Goal: Task Accomplishment & Management: Complete application form

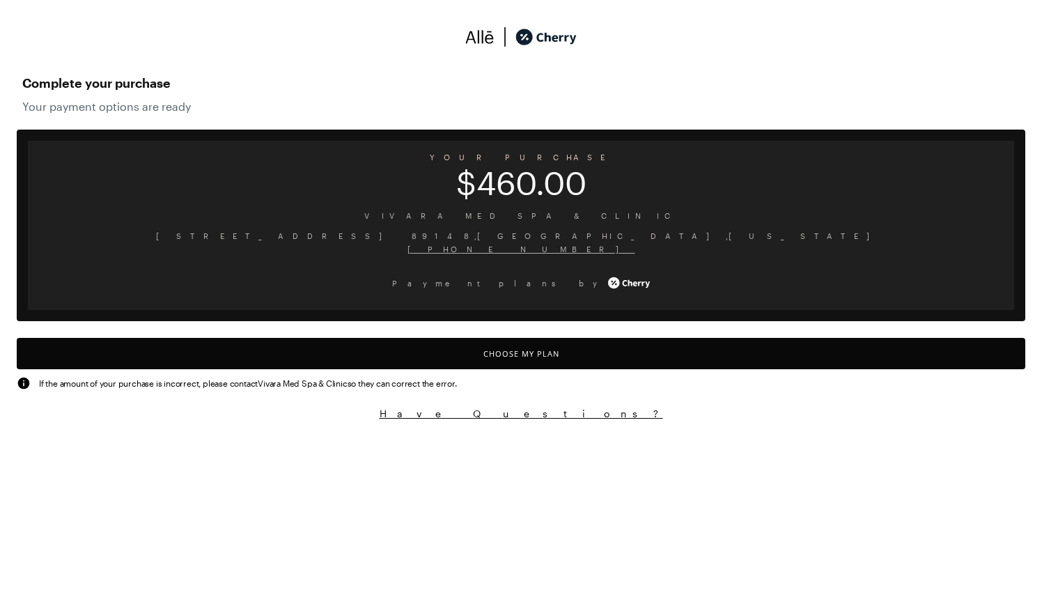
click at [538, 352] on button "Choose My Plan" at bounding box center [521, 353] width 1008 height 31
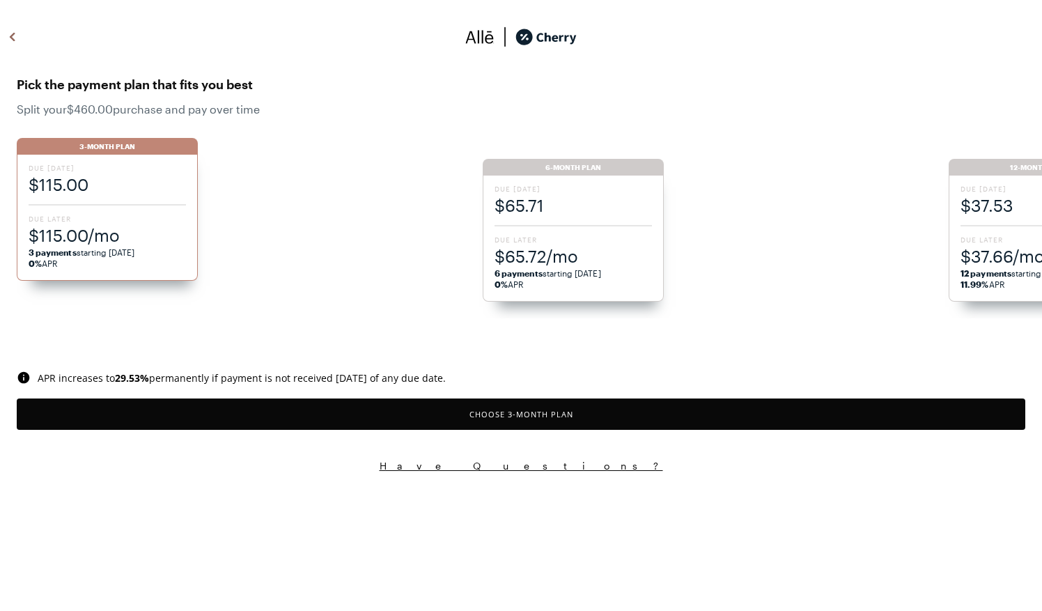
click at [556, 272] on span "6 payments starting [DATE] 0% APR" at bounding box center [572, 278] width 157 height 22
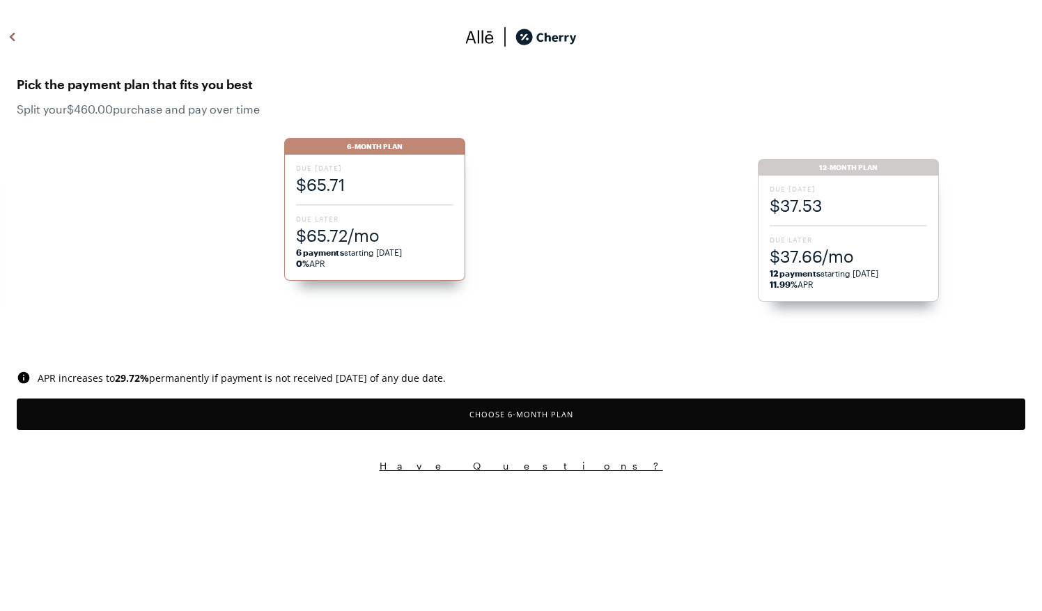
click at [590, 409] on button "Choose 6 -Month Plan" at bounding box center [521, 413] width 1008 height 31
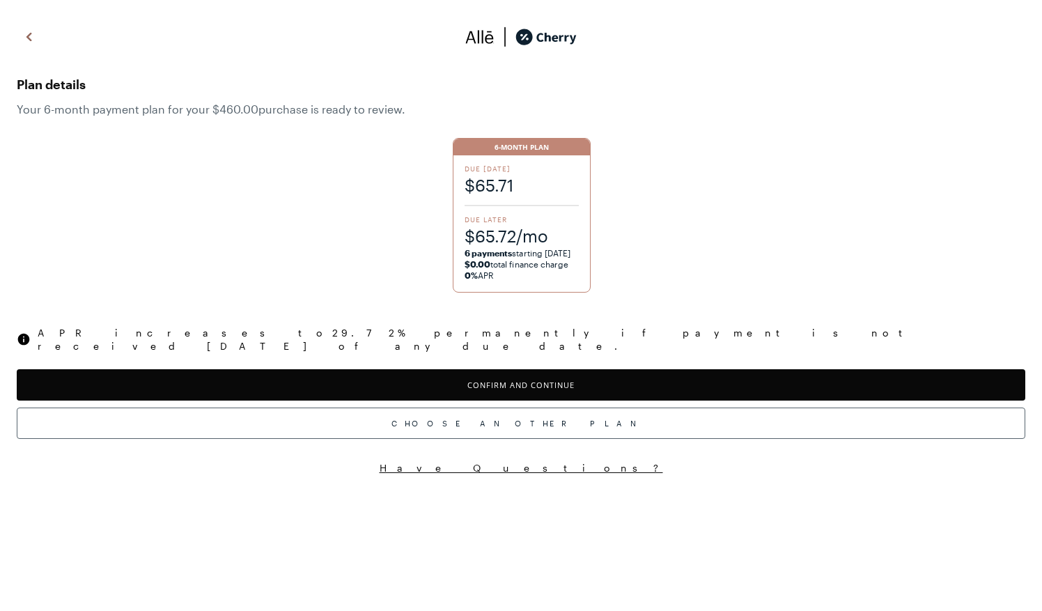
click at [565, 372] on button "Confirm and Continue" at bounding box center [521, 384] width 1008 height 31
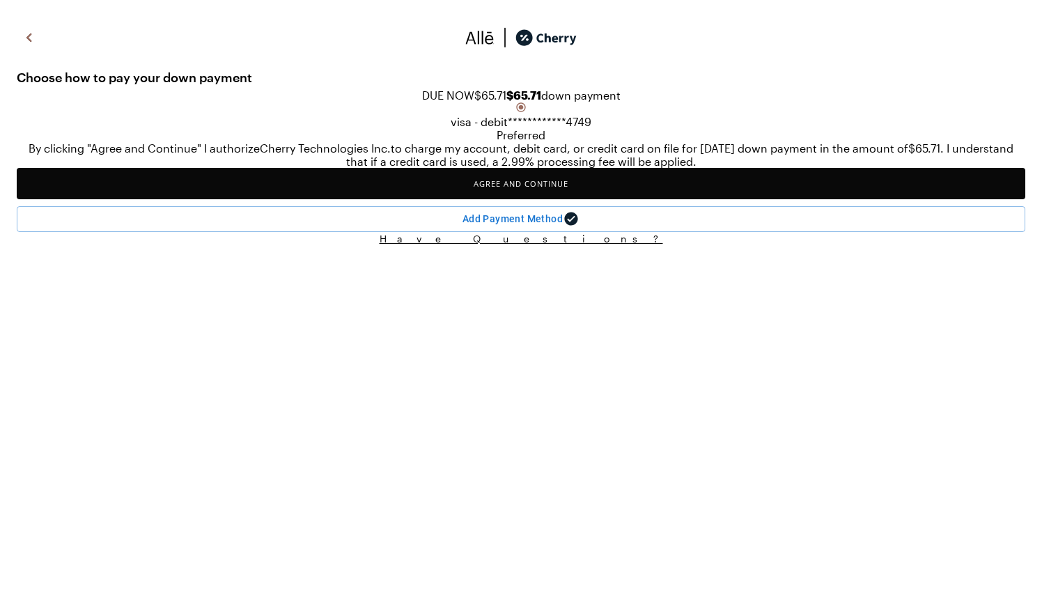
click at [194, 199] on button "Agree and Continue" at bounding box center [521, 183] width 1008 height 31
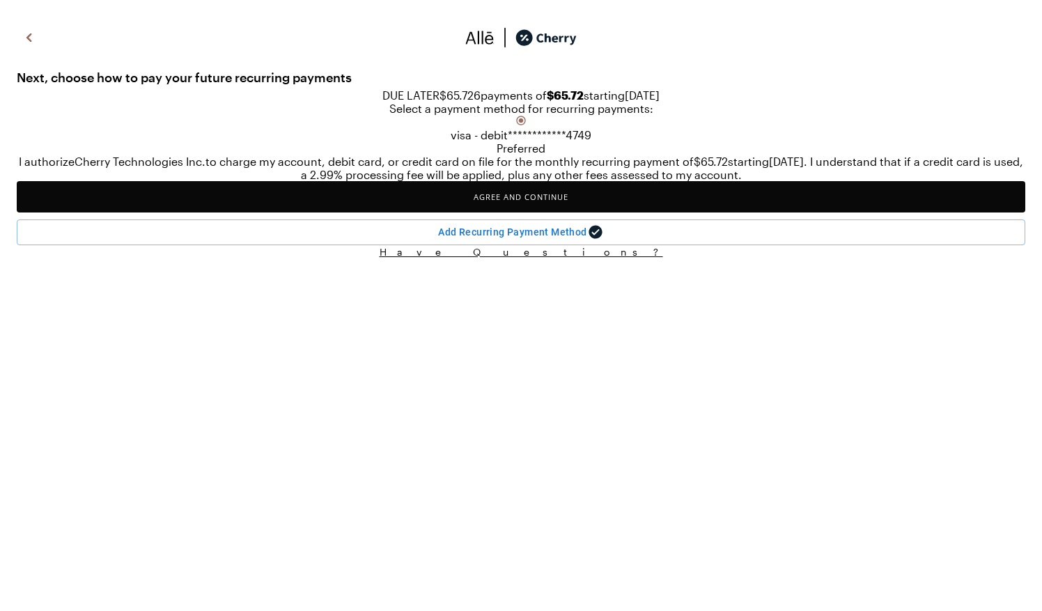
click at [316, 212] on button "Agree and Continue" at bounding box center [521, 196] width 1008 height 31
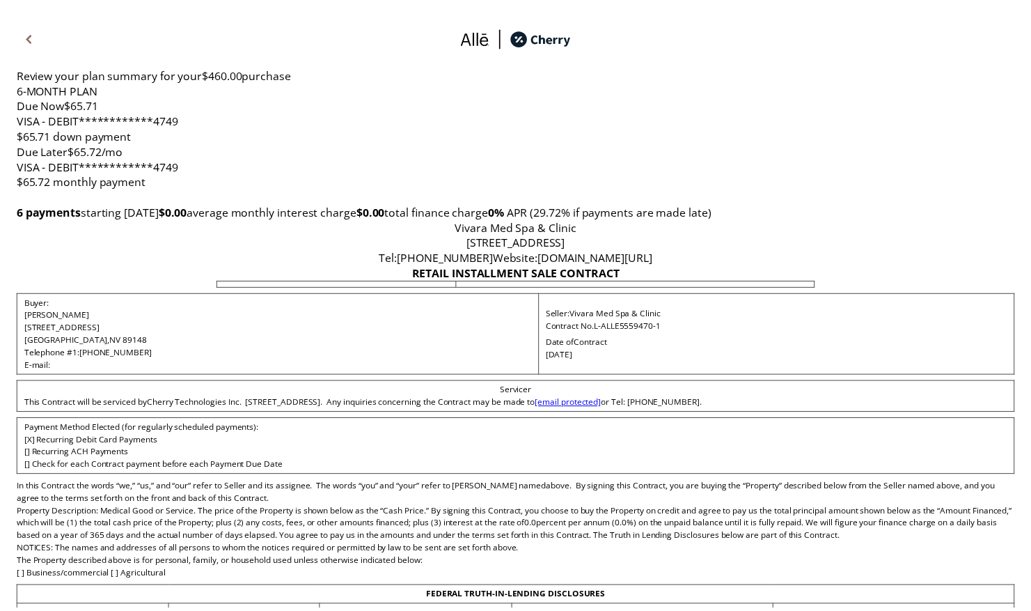
scroll to position [4368, 0]
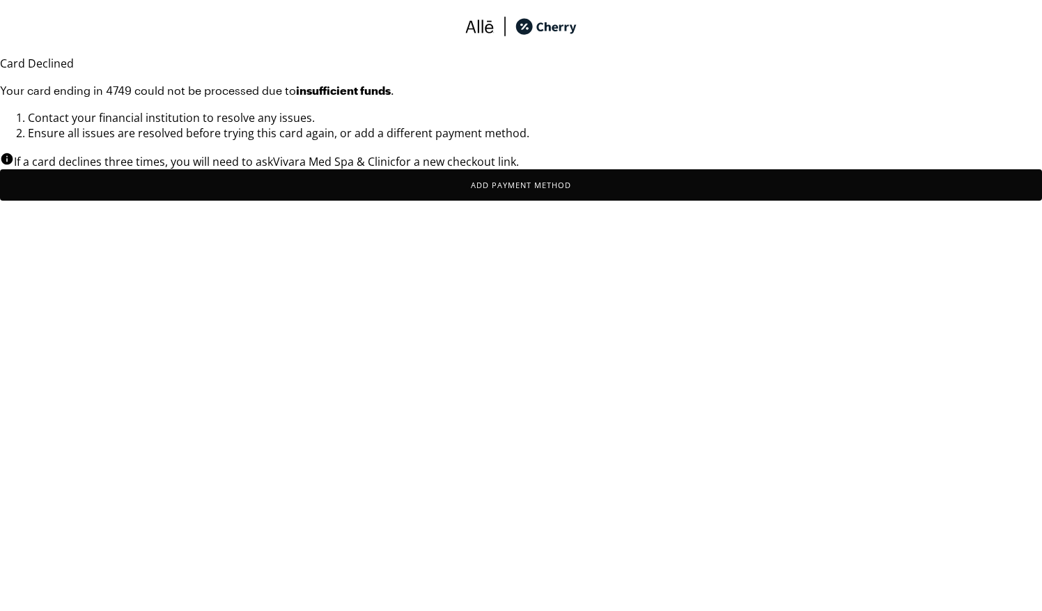
click at [624, 201] on button "Add Payment Method" at bounding box center [521, 184] width 1042 height 31
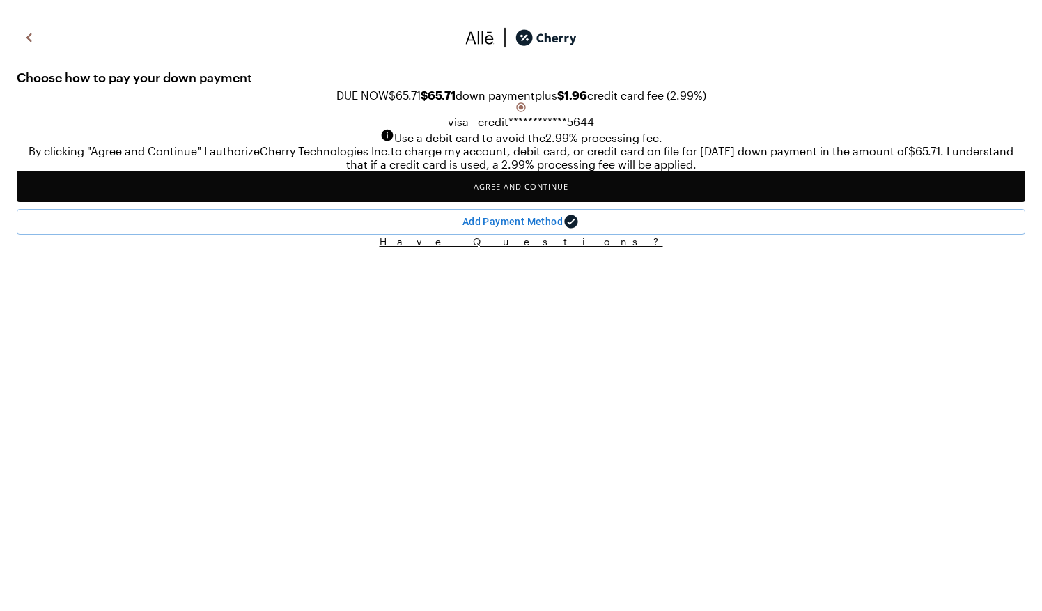
click at [500, 202] on button "Agree and Continue" at bounding box center [521, 186] width 1008 height 31
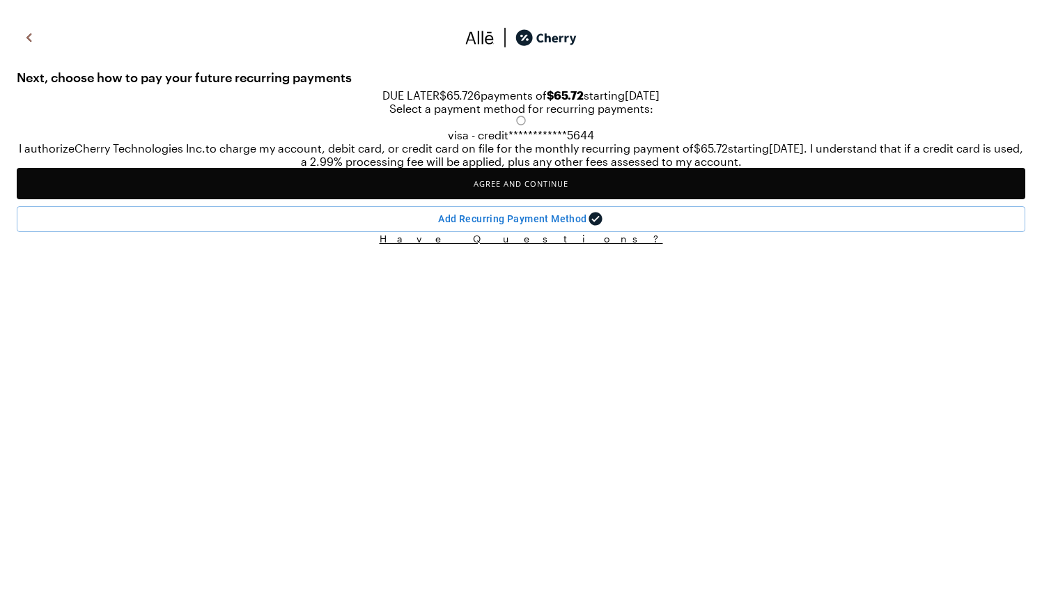
click at [414, 141] on div "**********" at bounding box center [521, 128] width 1008 height 26
radio input "true"
click at [423, 199] on button "Agree and Continue" at bounding box center [521, 183] width 1008 height 31
